Goal: Information Seeking & Learning: Learn about a topic

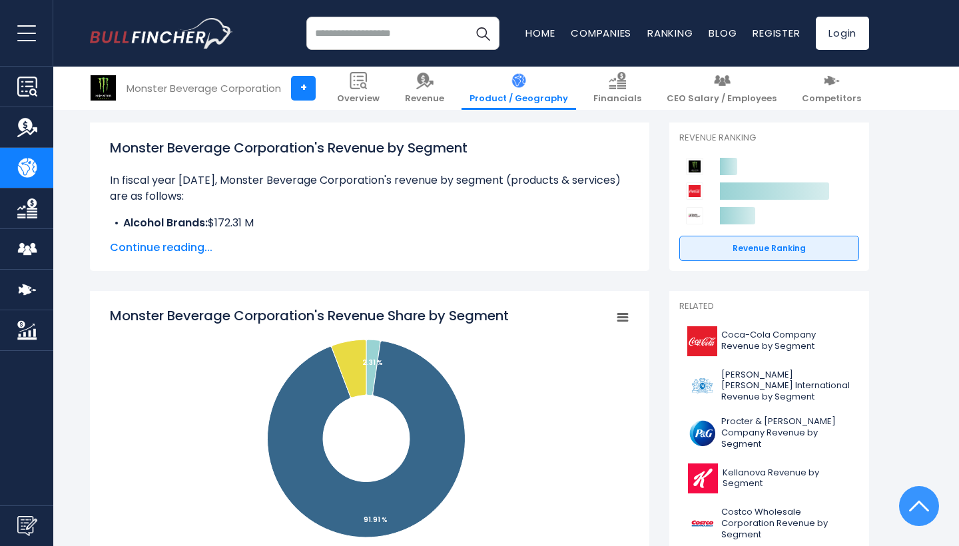
scroll to position [172, 0]
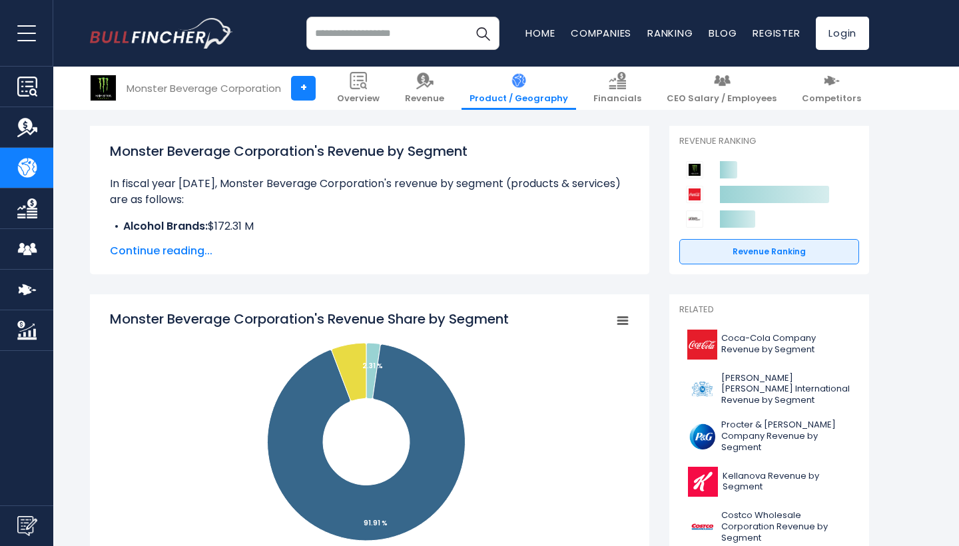
click at [204, 248] on span "Continue reading..." at bounding box center [370, 251] width 520 height 16
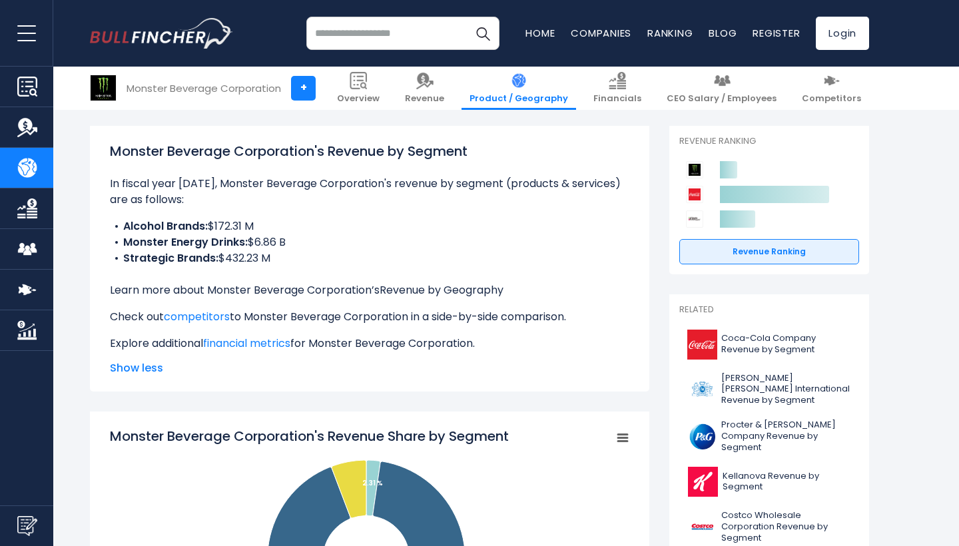
click at [466, 288] on link "Revenue by Geography" at bounding box center [442, 289] width 124 height 15
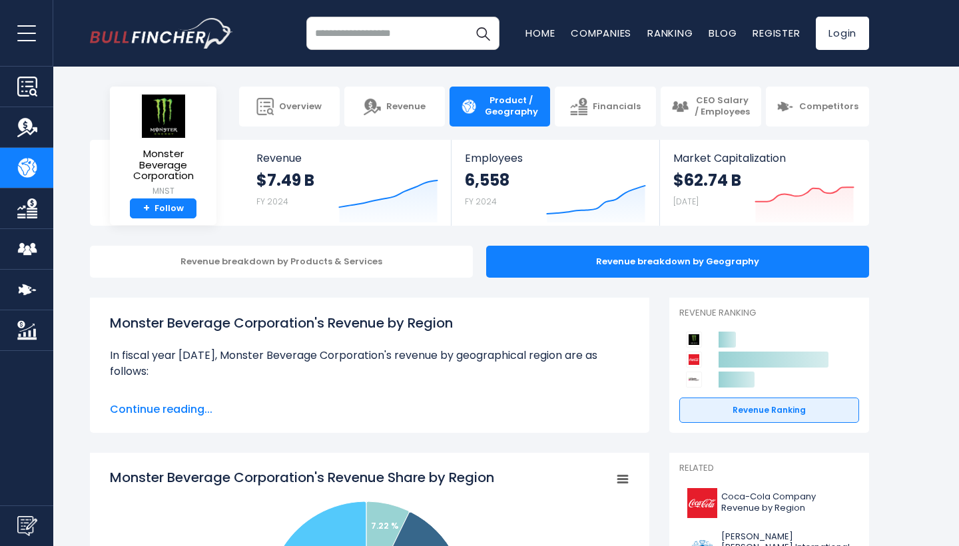
click at [182, 401] on div "Monster Beverage Corporation's Revenue by Region In fiscal year 2024, Monster B…" at bounding box center [370, 365] width 520 height 105
click at [183, 410] on span "Continue reading..." at bounding box center [370, 410] width 520 height 16
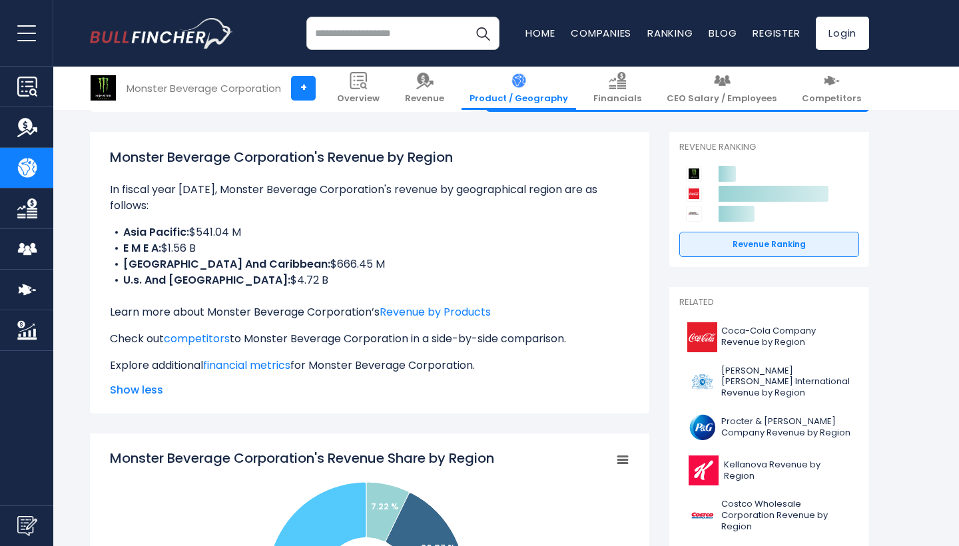
scroll to position [167, 0]
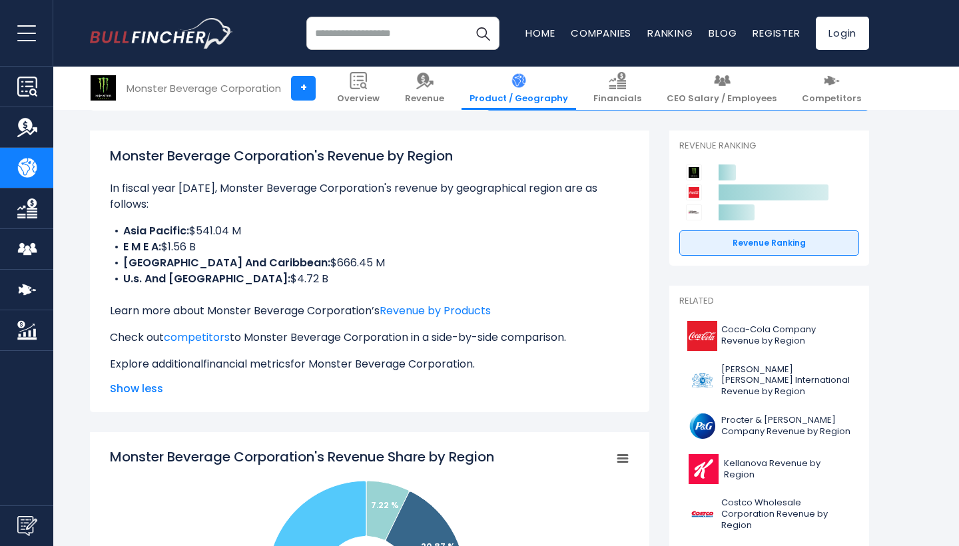
click at [275, 367] on link "financial metrics" at bounding box center [246, 363] width 87 height 15
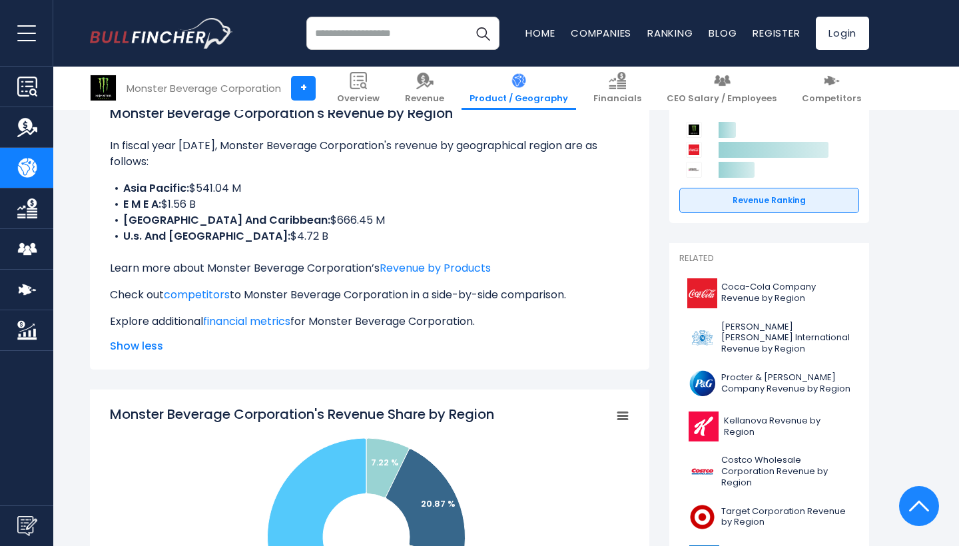
scroll to position [91, 0]
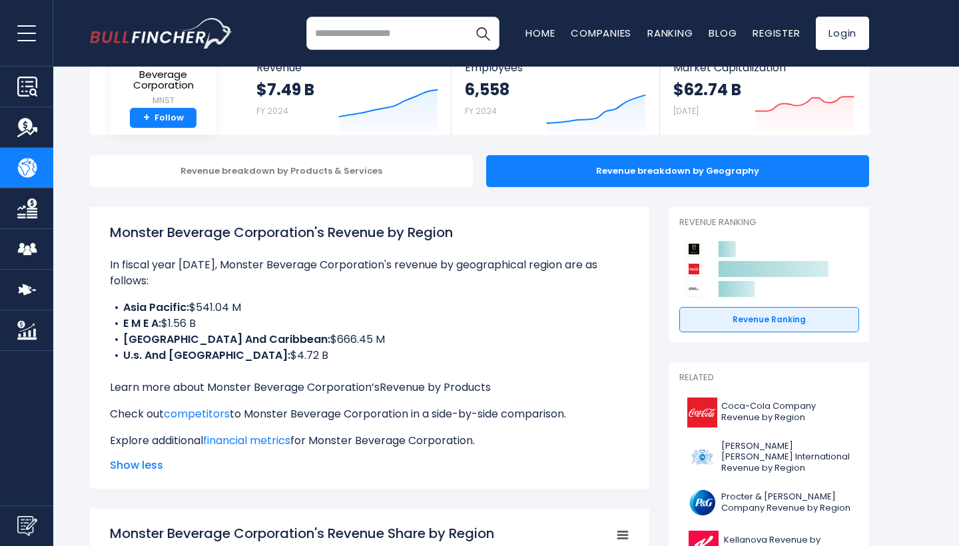
click at [416, 390] on link "Revenue by Products" at bounding box center [435, 387] width 111 height 15
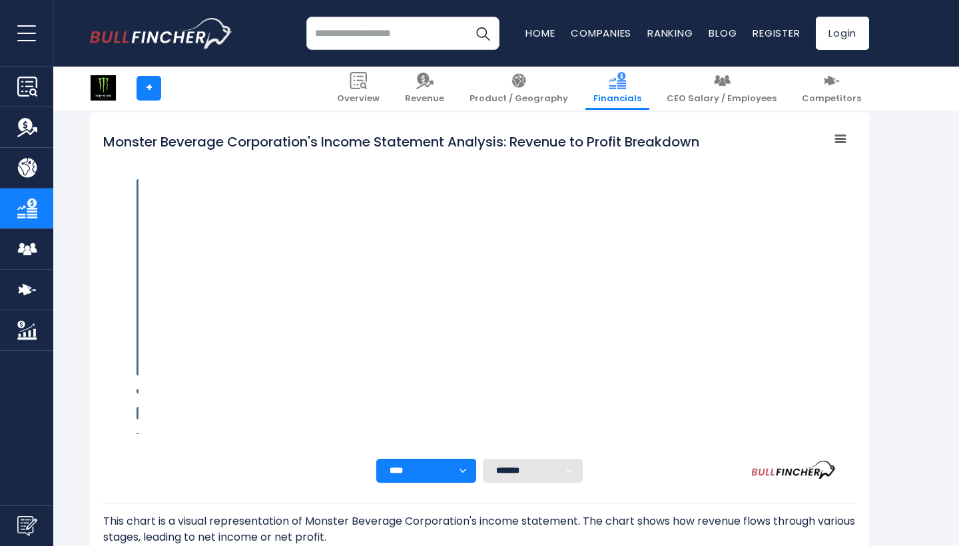
scroll to position [188, 0]
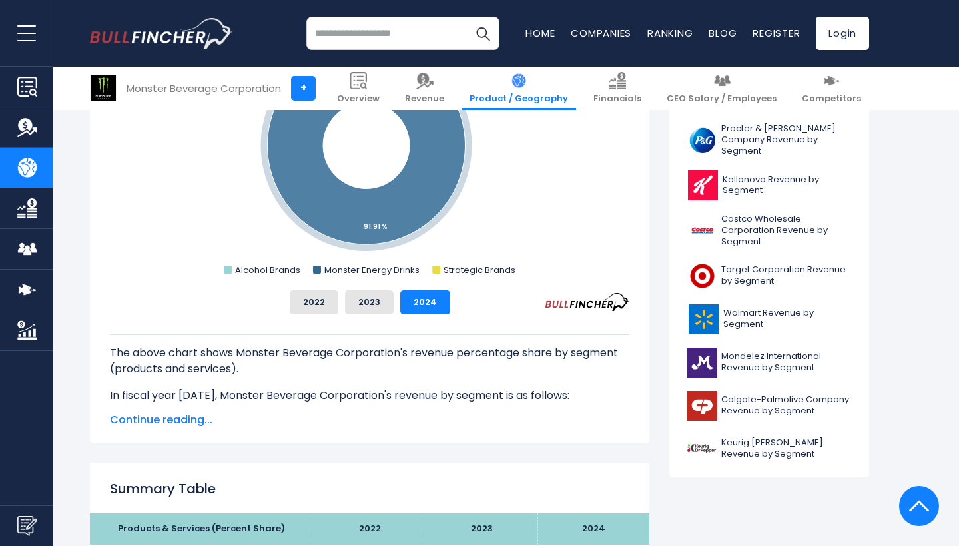
scroll to position [469, 0]
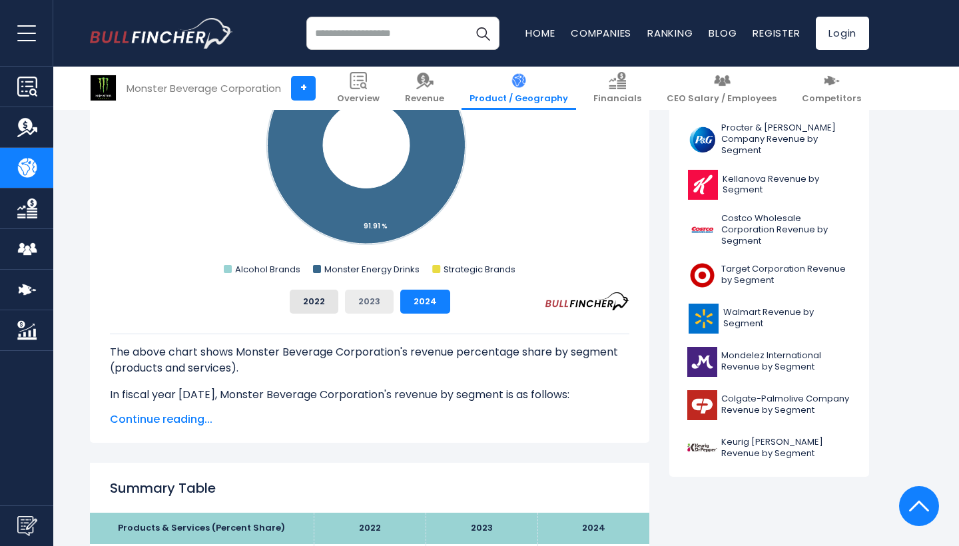
click at [372, 298] on button "2023" at bounding box center [369, 302] width 49 height 24
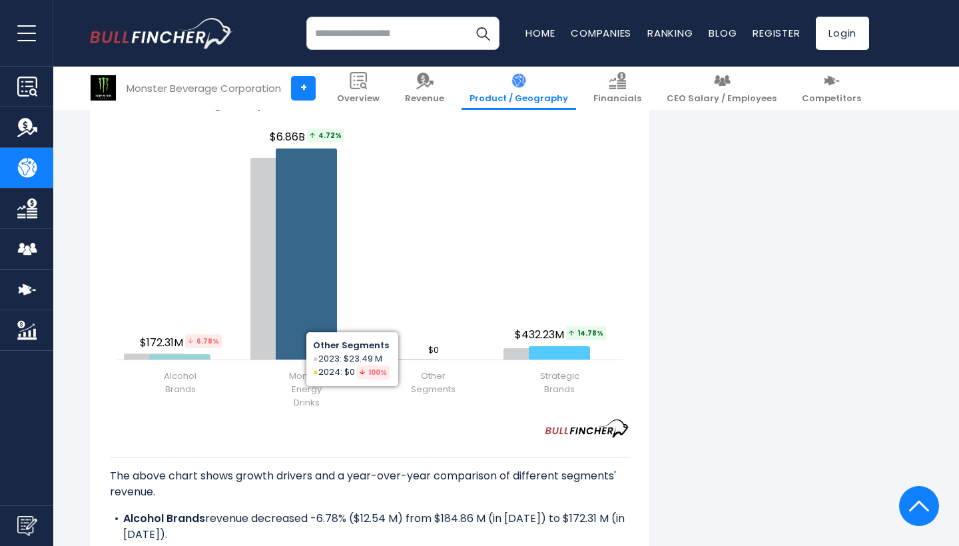
scroll to position [1685, 0]
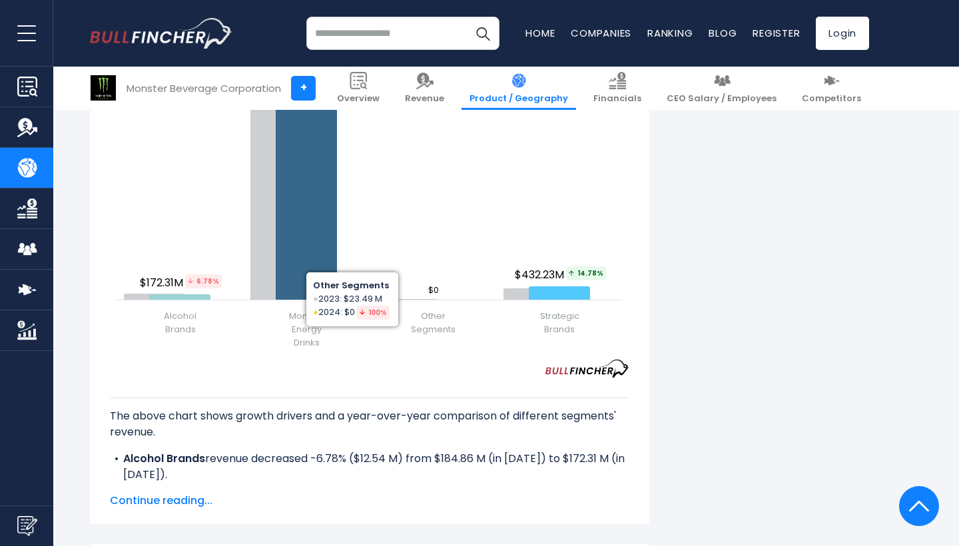
click at [379, 382] on div "The above chart shows growth drivers and a year-over-year comparison of differe…" at bounding box center [370, 431] width 520 height 107
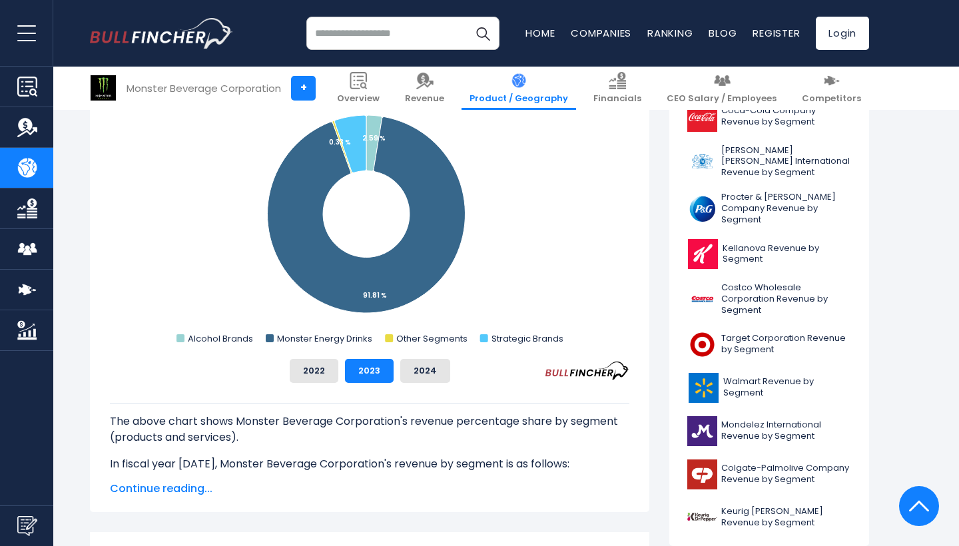
scroll to position [404, 0]
